Goal: Information Seeking & Learning: Learn about a topic

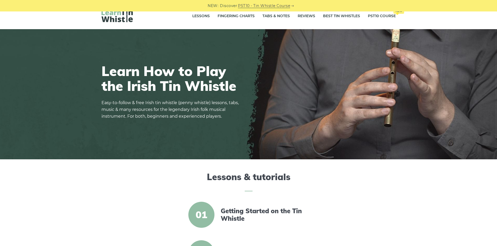
scroll to position [9, 0]
click at [271, 18] on link "Tabs & Notes" at bounding box center [275, 16] width 27 height 13
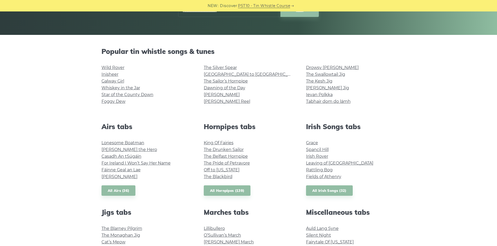
drag, startPoint x: 274, startPoint y: 100, endPoint x: 267, endPoint y: 129, distance: 30.7
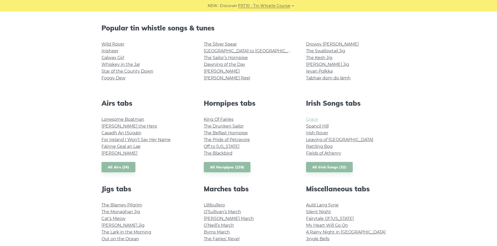
click at [308, 118] on link "Grace" at bounding box center [312, 119] width 12 height 5
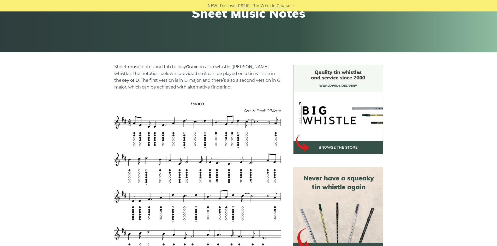
drag, startPoint x: 208, startPoint y: 148, endPoint x: 74, endPoint y: 104, distance: 141.6
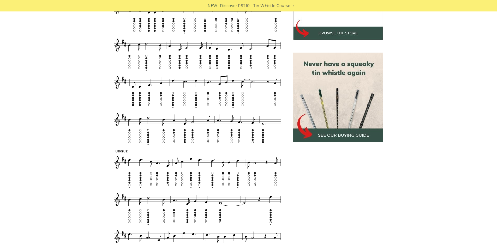
drag, startPoint x: 86, startPoint y: 117, endPoint x: 87, endPoint y: 130, distance: 13.9
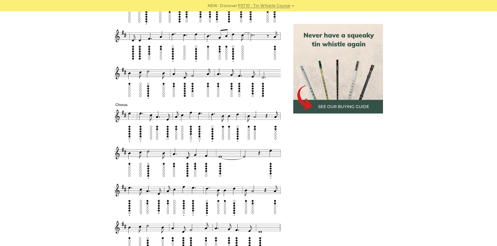
drag, startPoint x: 85, startPoint y: 122, endPoint x: 86, endPoint y: 134, distance: 12.3
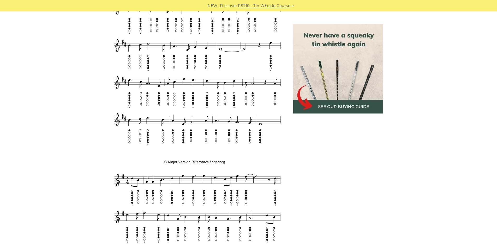
drag, startPoint x: 89, startPoint y: 142, endPoint x: 86, endPoint y: 149, distance: 7.5
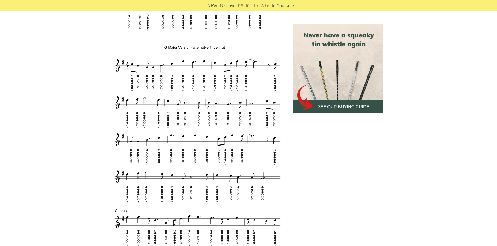
drag, startPoint x: 85, startPoint y: 153, endPoint x: 85, endPoint y: 161, distance: 8.3
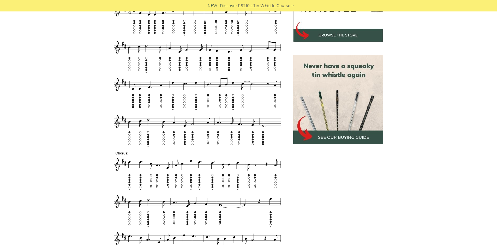
scroll to position [130, 0]
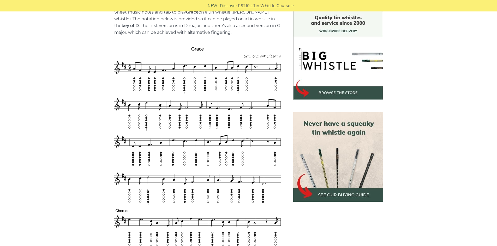
drag, startPoint x: 85, startPoint y: 150, endPoint x: 81, endPoint y: 127, distance: 23.8
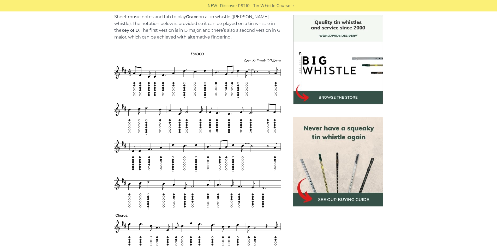
drag, startPoint x: 80, startPoint y: 127, endPoint x: 78, endPoint y: 103, distance: 24.8
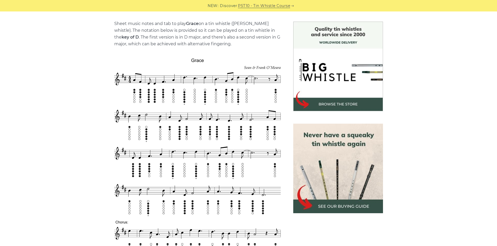
scroll to position [126, 0]
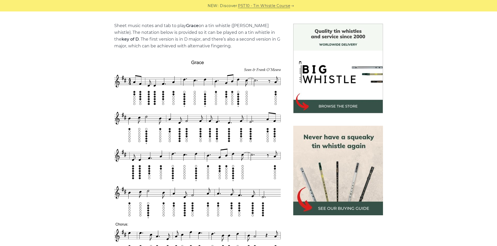
drag, startPoint x: 78, startPoint y: 106, endPoint x: 78, endPoint y: 99, distance: 7.0
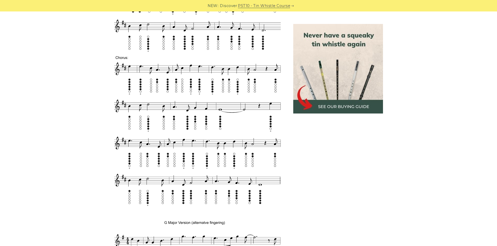
drag, startPoint x: 79, startPoint y: 105, endPoint x: 77, endPoint y: 138, distance: 32.4
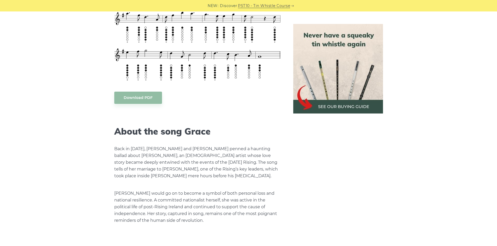
drag, startPoint x: 81, startPoint y: 137, endPoint x: 75, endPoint y: 156, distance: 20.1
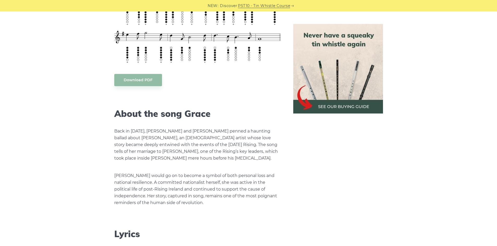
drag, startPoint x: 73, startPoint y: 146, endPoint x: 73, endPoint y: 151, distance: 5.0
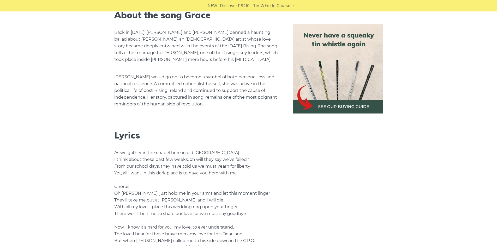
scroll to position [863, 0]
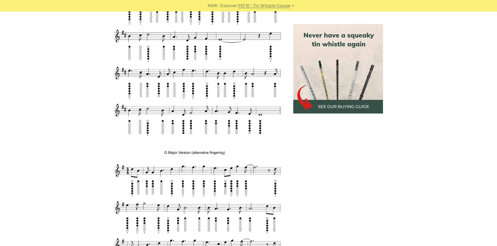
drag, startPoint x: 64, startPoint y: 141, endPoint x: 56, endPoint y: 97, distance: 45.4
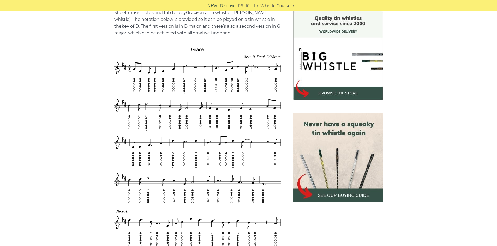
drag, startPoint x: 61, startPoint y: 89, endPoint x: 58, endPoint y: 81, distance: 9.1
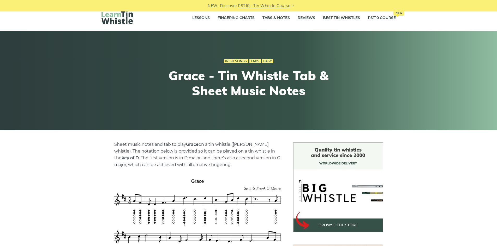
scroll to position [0, 0]
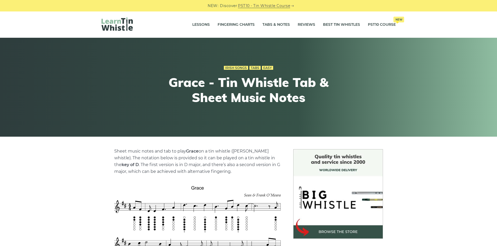
drag, startPoint x: 61, startPoint y: 98, endPoint x: 61, endPoint y: 61, distance: 37.3
drag, startPoint x: 54, startPoint y: 97, endPoint x: 57, endPoint y: 100, distance: 4.3
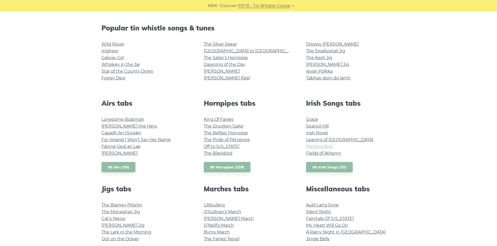
click at [321, 147] on link "Rattling Bog" at bounding box center [319, 146] width 27 height 5
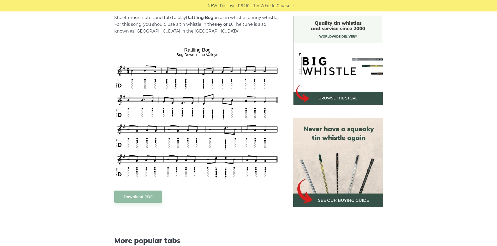
drag, startPoint x: 410, startPoint y: 135, endPoint x: 423, endPoint y: 138, distance: 13.0
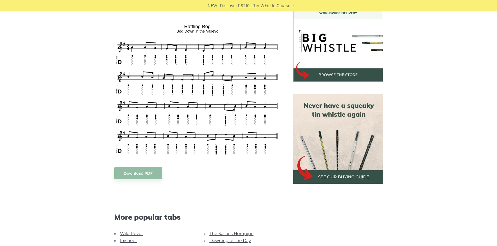
drag, startPoint x: 418, startPoint y: 59, endPoint x: 432, endPoint y: 69, distance: 17.4
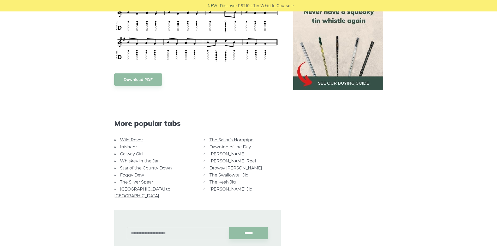
drag, startPoint x: 432, startPoint y: 69, endPoint x: 436, endPoint y: 94, distance: 26.0
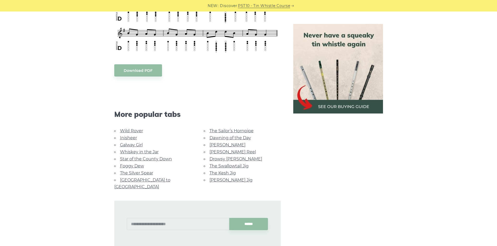
click at [146, 158] on link "Star of the County Down" at bounding box center [146, 159] width 52 height 5
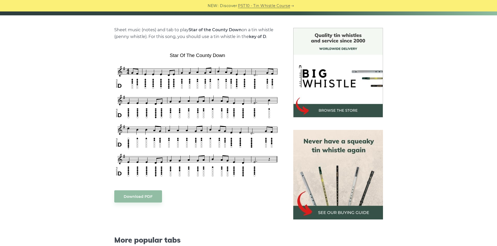
drag, startPoint x: 37, startPoint y: 151, endPoint x: 34, endPoint y: 176, distance: 25.5
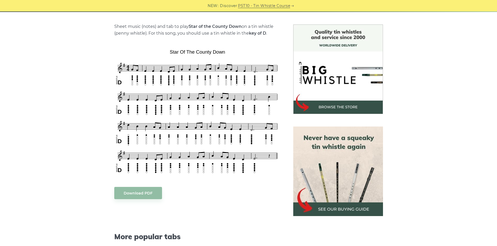
drag, startPoint x: 36, startPoint y: 164, endPoint x: 30, endPoint y: 162, distance: 6.0
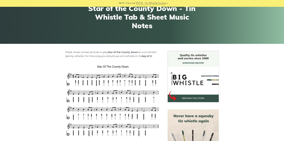
scroll to position [78, 0]
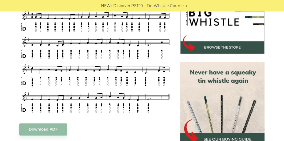
drag, startPoint x: 95, startPoint y: 102, endPoint x: 73, endPoint y: 115, distance: 25.8
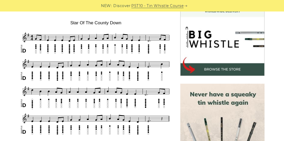
drag, startPoint x: 73, startPoint y: 113, endPoint x: 76, endPoint y: 98, distance: 15.4
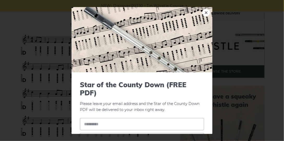
drag, startPoint x: 99, startPoint y: 78, endPoint x: 110, endPoint y: 34, distance: 45.0
click at [9, 65] on div "× Star of the County Down (FREE PDF) Please leave your email address and the St…" at bounding box center [142, 70] width 284 height 141
click at [202, 12] on link "×" at bounding box center [206, 13] width 8 height 8
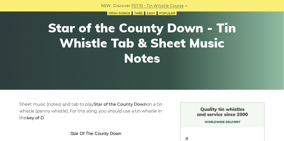
drag, startPoint x: 9, startPoint y: 76, endPoint x: 9, endPoint y: 52, distance: 24.3
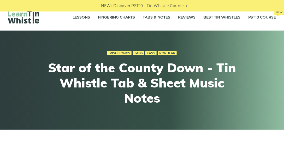
scroll to position [0, 0]
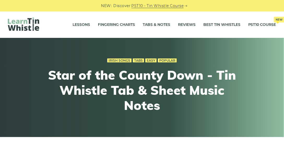
drag, startPoint x: 87, startPoint y: 63, endPoint x: 83, endPoint y: 37, distance: 26.0
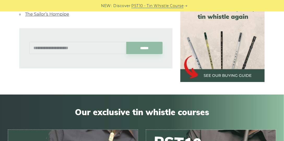
drag, startPoint x: 177, startPoint y: 59, endPoint x: 161, endPoint y: 67, distance: 18.2
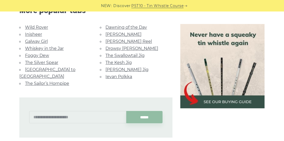
scroll to position [299, 0]
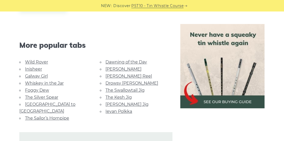
drag, startPoint x: 156, startPoint y: 76, endPoint x: 156, endPoint y: 52, distance: 24.3
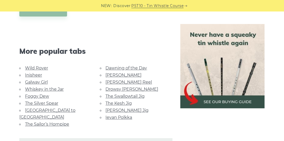
click at [33, 72] on li "Inisheer" at bounding box center [55, 74] width 73 height 7
click at [33, 74] on link "Inisheer" at bounding box center [33, 75] width 17 height 5
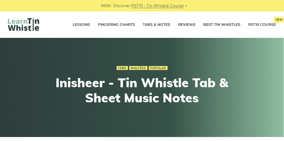
drag, startPoint x: 138, startPoint y: 67, endPoint x: 133, endPoint y: 84, distance: 17.1
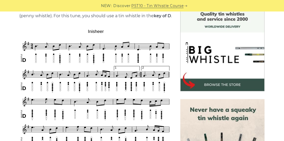
drag, startPoint x: 129, startPoint y: 90, endPoint x: 125, endPoint y: 110, distance: 19.9
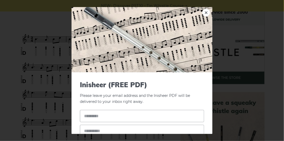
drag, startPoint x: 125, startPoint y: 110, endPoint x: 122, endPoint y: 115, distance: 6.1
click at [202, 14] on link "×" at bounding box center [206, 13] width 8 height 8
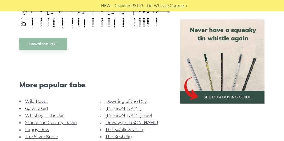
drag, startPoint x: 17, startPoint y: 30, endPoint x: 15, endPoint y: 61, distance: 30.6
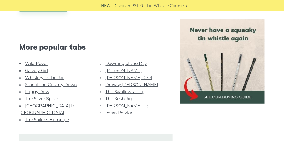
drag, startPoint x: 15, startPoint y: 64, endPoint x: 20, endPoint y: 76, distance: 12.6
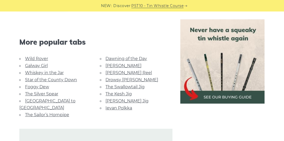
click at [44, 78] on link "Star of the County Down" at bounding box center [51, 79] width 52 height 5
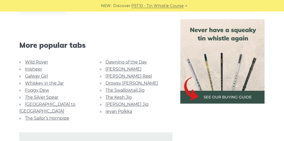
scroll to position [321, 0]
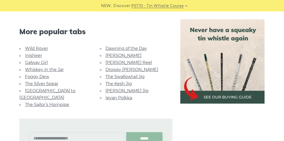
drag, startPoint x: 9, startPoint y: 77, endPoint x: 10, endPoint y: 102, distance: 24.3
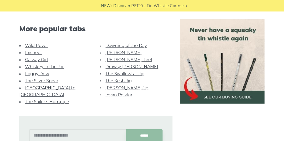
click at [39, 74] on link "Foggy Dew" at bounding box center [37, 73] width 24 height 5
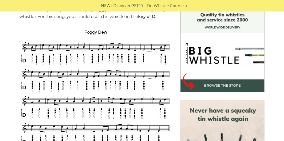
drag, startPoint x: 34, startPoint y: 81, endPoint x: 26, endPoint y: 99, distance: 19.6
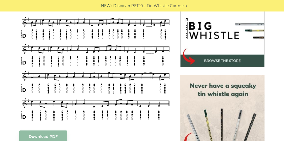
drag, startPoint x: 11, startPoint y: 88, endPoint x: 10, endPoint y: 102, distance: 13.6
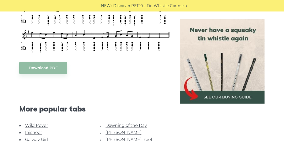
scroll to position [258, 0]
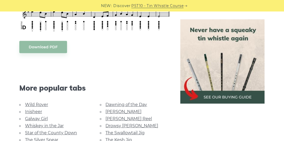
drag, startPoint x: 10, startPoint y: 98, endPoint x: 12, endPoint y: 118, distance: 20.2
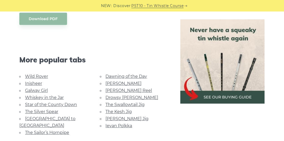
drag, startPoint x: 17, startPoint y: 125, endPoint x: 16, endPoint y: 128, distance: 3.1
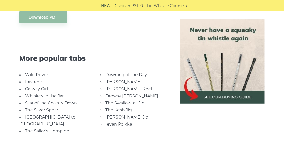
click at [38, 117] on link "Rocky Road to Dublin" at bounding box center [47, 121] width 56 height 12
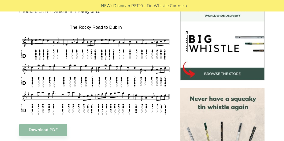
scroll to position [161, 0]
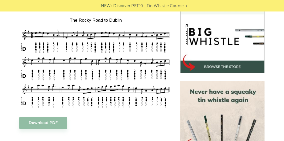
drag, startPoint x: 36, startPoint y: 126, endPoint x: 30, endPoint y: 130, distance: 7.4
